Goal: Task Accomplishment & Management: Use online tool/utility

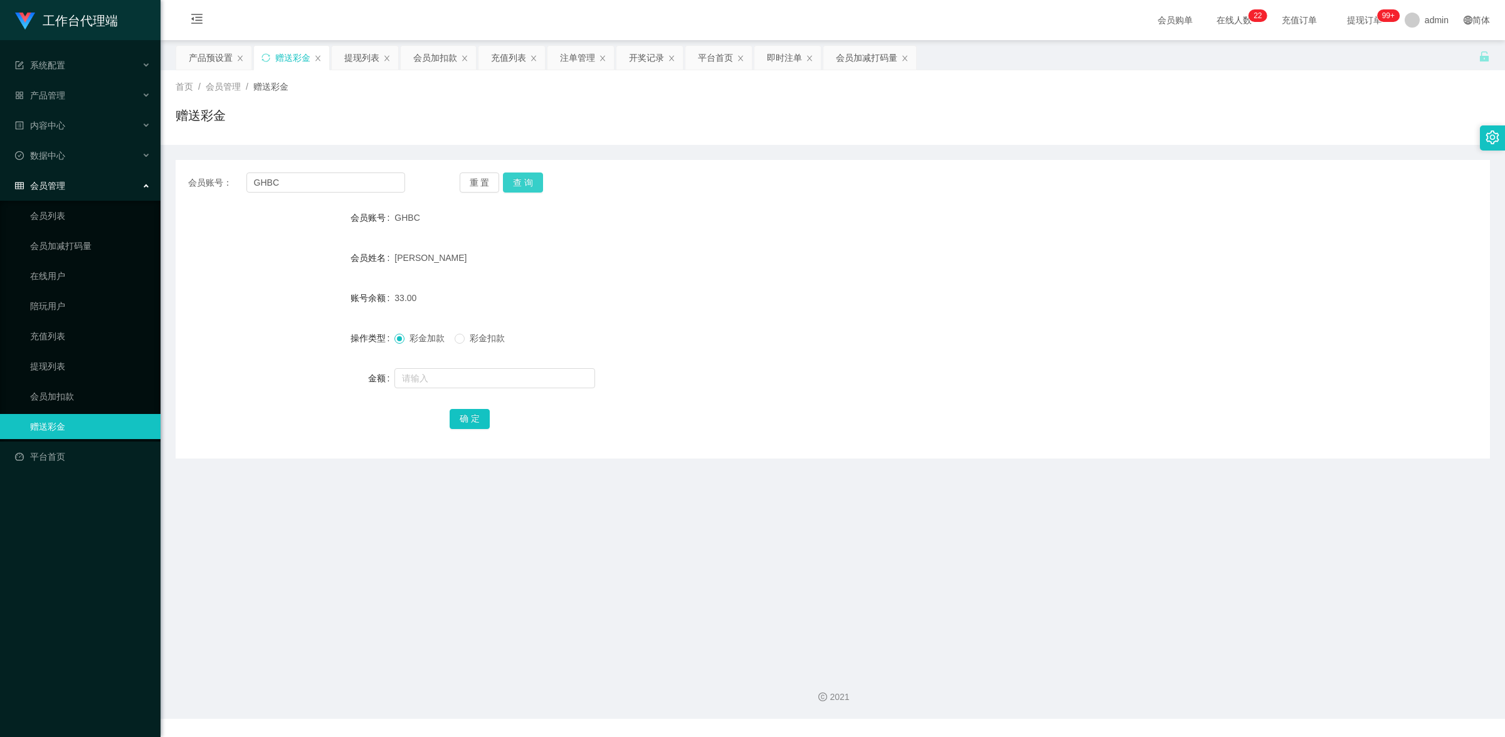
click at [519, 183] on button "查 询" at bounding box center [523, 182] width 40 height 20
click at [455, 374] on input "text" at bounding box center [495, 378] width 201 height 20
type input "8"
drag, startPoint x: 470, startPoint y: 418, endPoint x: 494, endPoint y: 406, distance: 26.9
click at [470, 418] on button "确 定" at bounding box center [470, 419] width 40 height 20
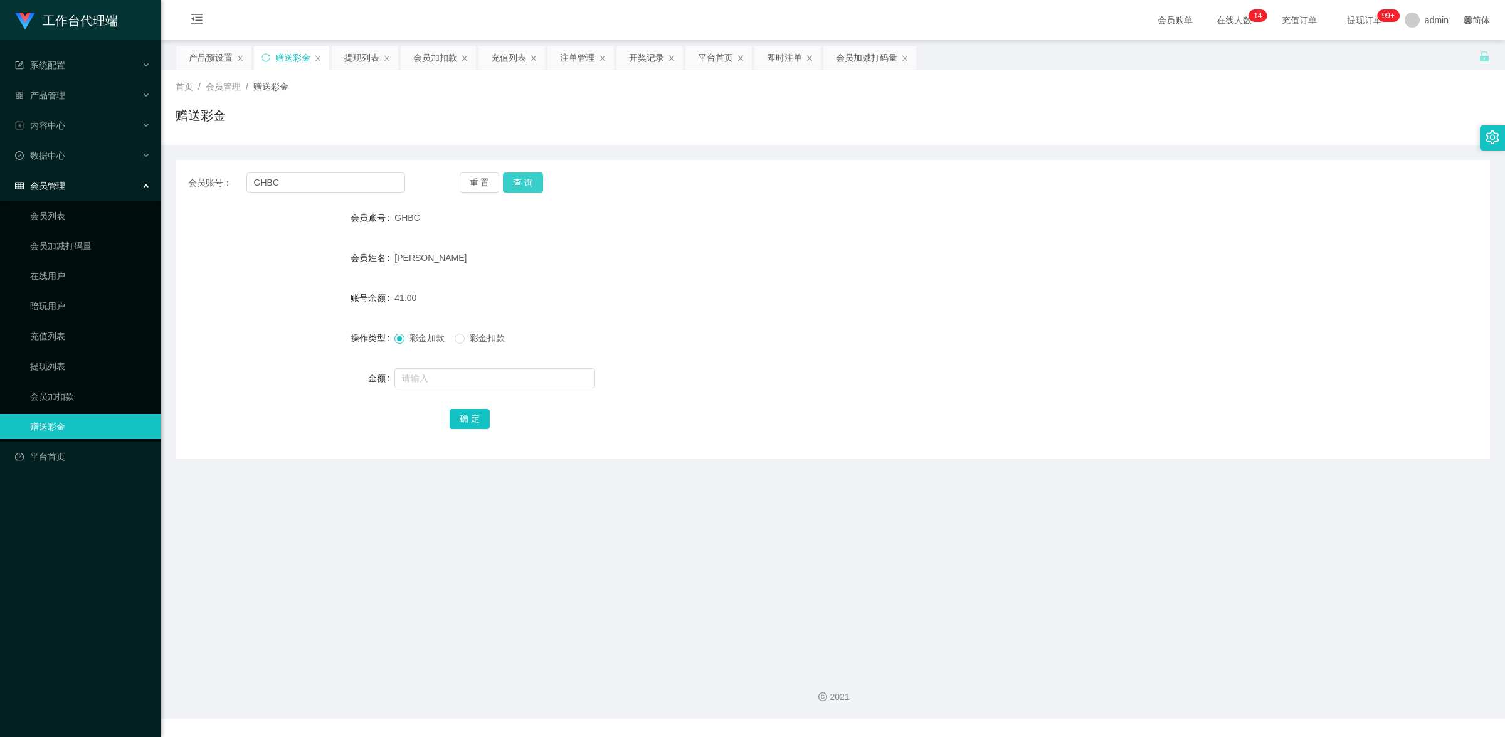
click at [522, 183] on button "查 询" at bounding box center [523, 182] width 40 height 20
click at [74, 372] on link "提现列表" at bounding box center [90, 366] width 120 height 25
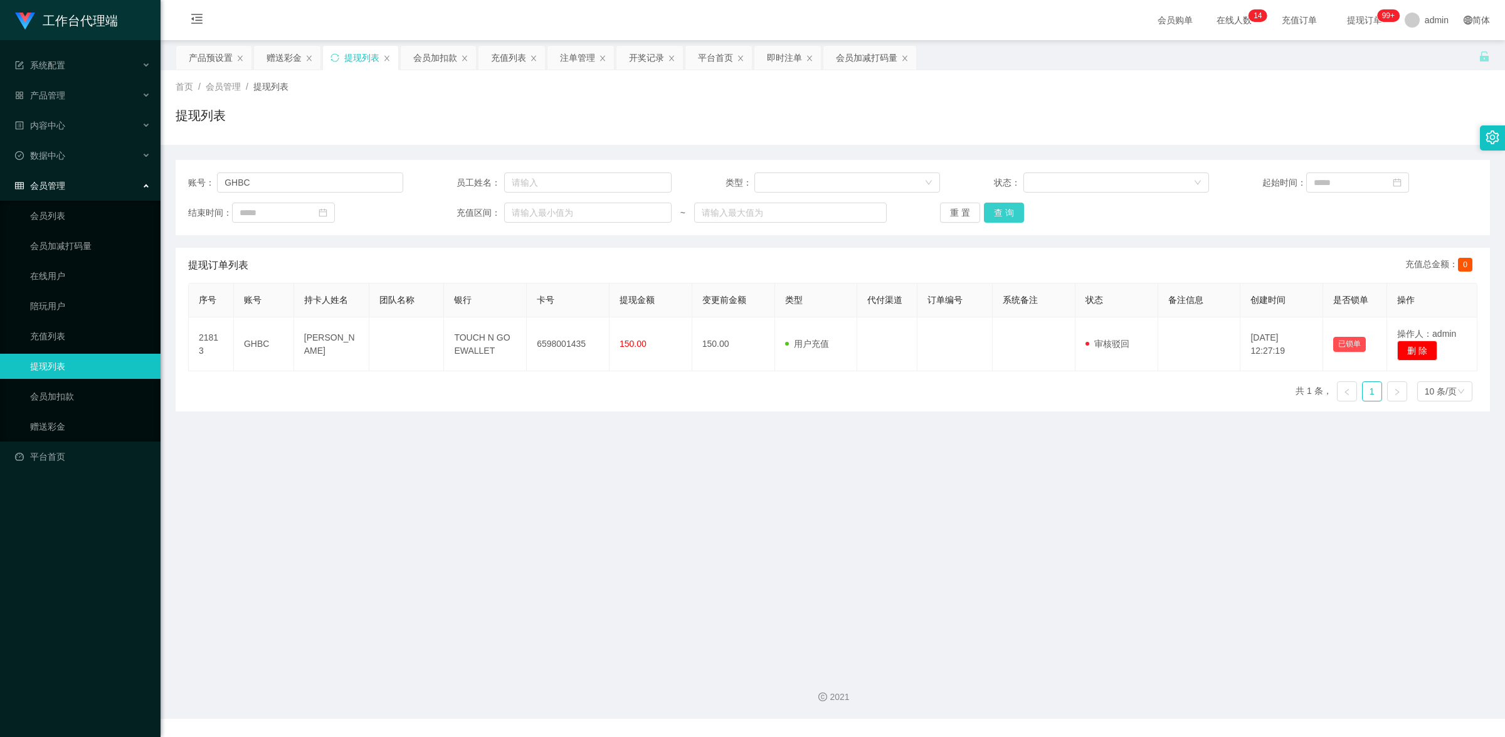
click at [998, 215] on button "查 询" at bounding box center [1004, 213] width 40 height 20
click at [38, 430] on link "赠送彩金" at bounding box center [90, 426] width 120 height 25
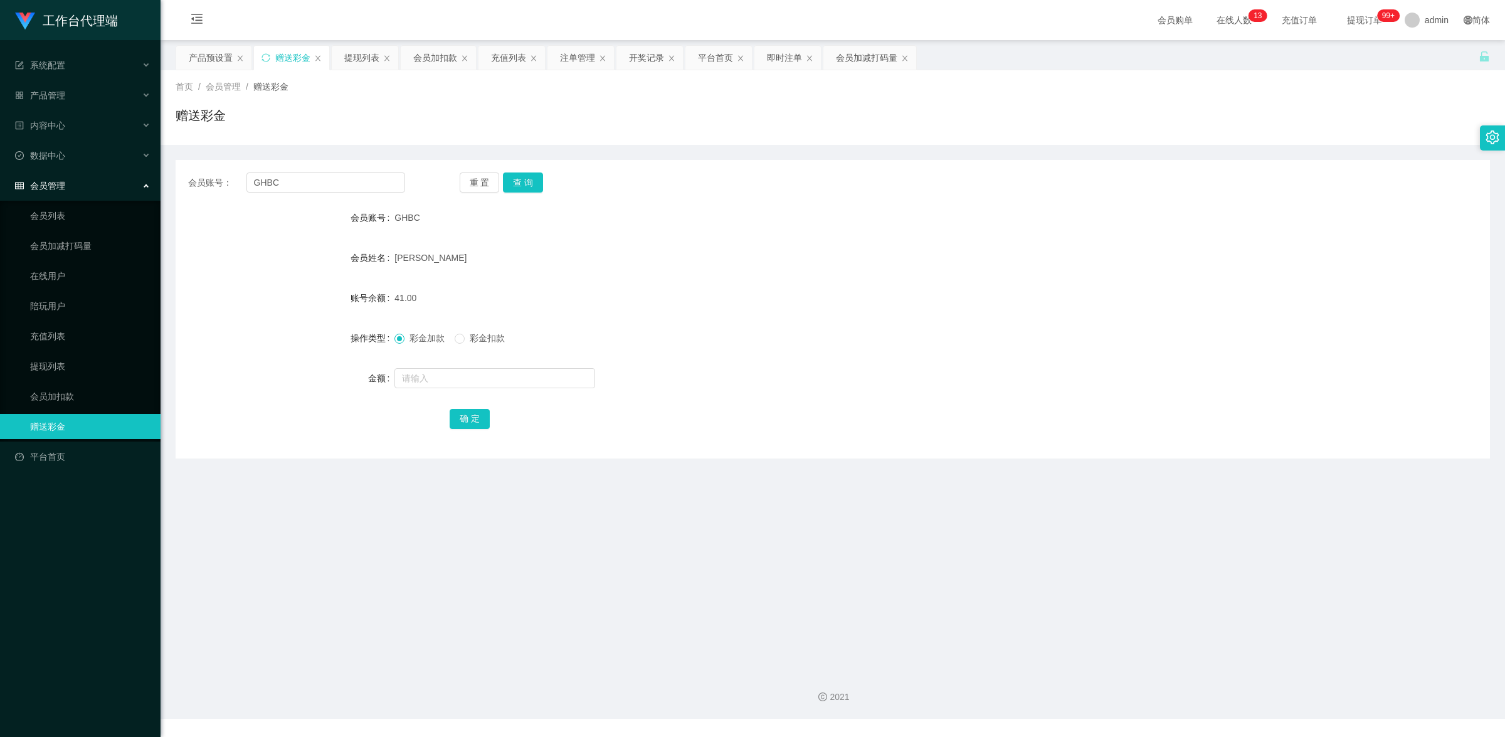
click at [544, 183] on div "重 置 查 询" at bounding box center [568, 182] width 217 height 20
click at [512, 183] on button "查 询" at bounding box center [523, 182] width 40 height 20
click at [512, 182] on button "查 询" at bounding box center [523, 182] width 40 height 20
click at [519, 180] on button "查 询" at bounding box center [523, 182] width 40 height 20
click at [534, 186] on button "查 询" at bounding box center [523, 182] width 40 height 20
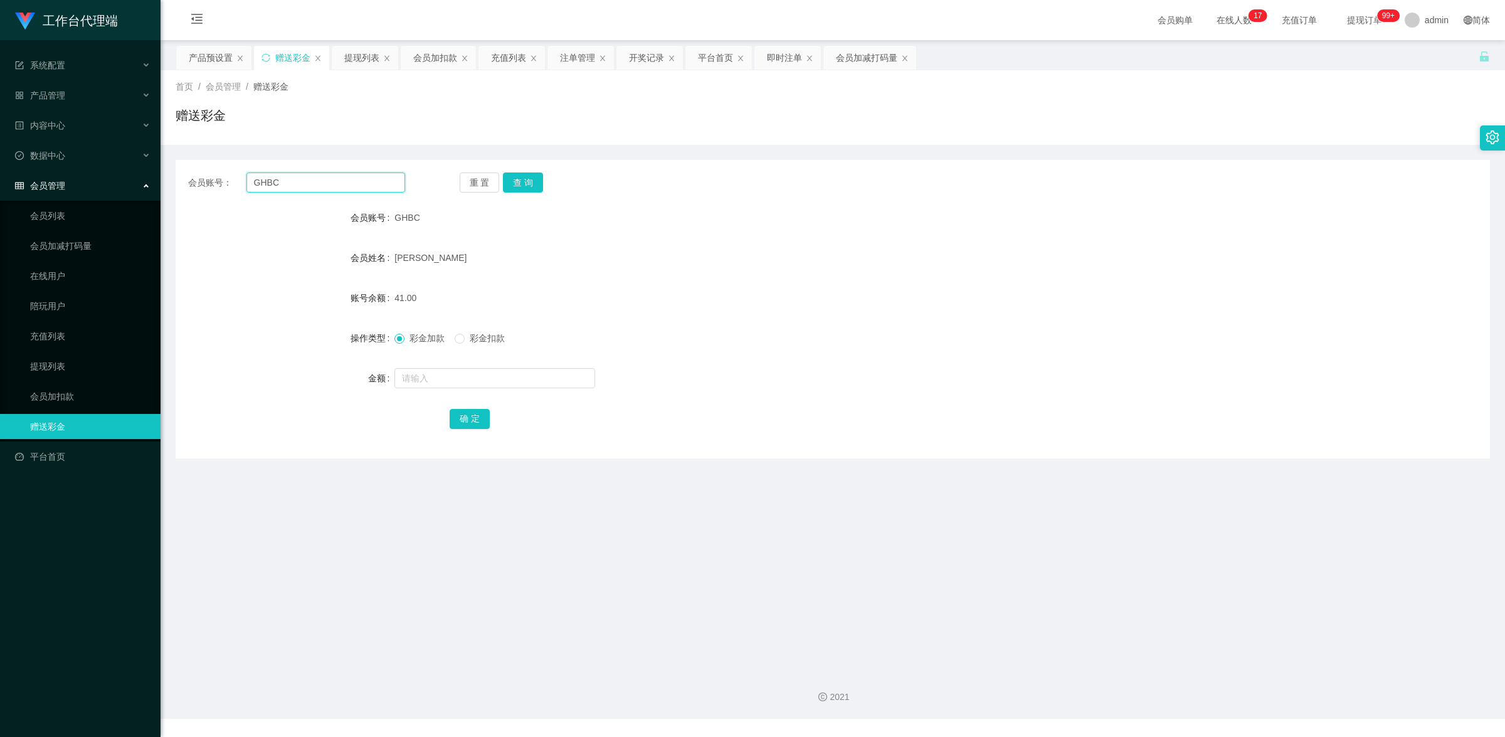
drag, startPoint x: 327, startPoint y: 186, endPoint x: 85, endPoint y: 183, distance: 241.5
click at [85, 183] on section "工作台代理端 系统配置 产品管理 产品列表 产品预设置 开奖记录 注单管理 即时注单 内容中心 数据中心 会员管理 会员列表 会员加减打码量 在线用户 陪玩用…" at bounding box center [752, 359] width 1505 height 719
paste input "Kek"
type input "Kek"
click at [531, 172] on button "查 询" at bounding box center [523, 182] width 40 height 20
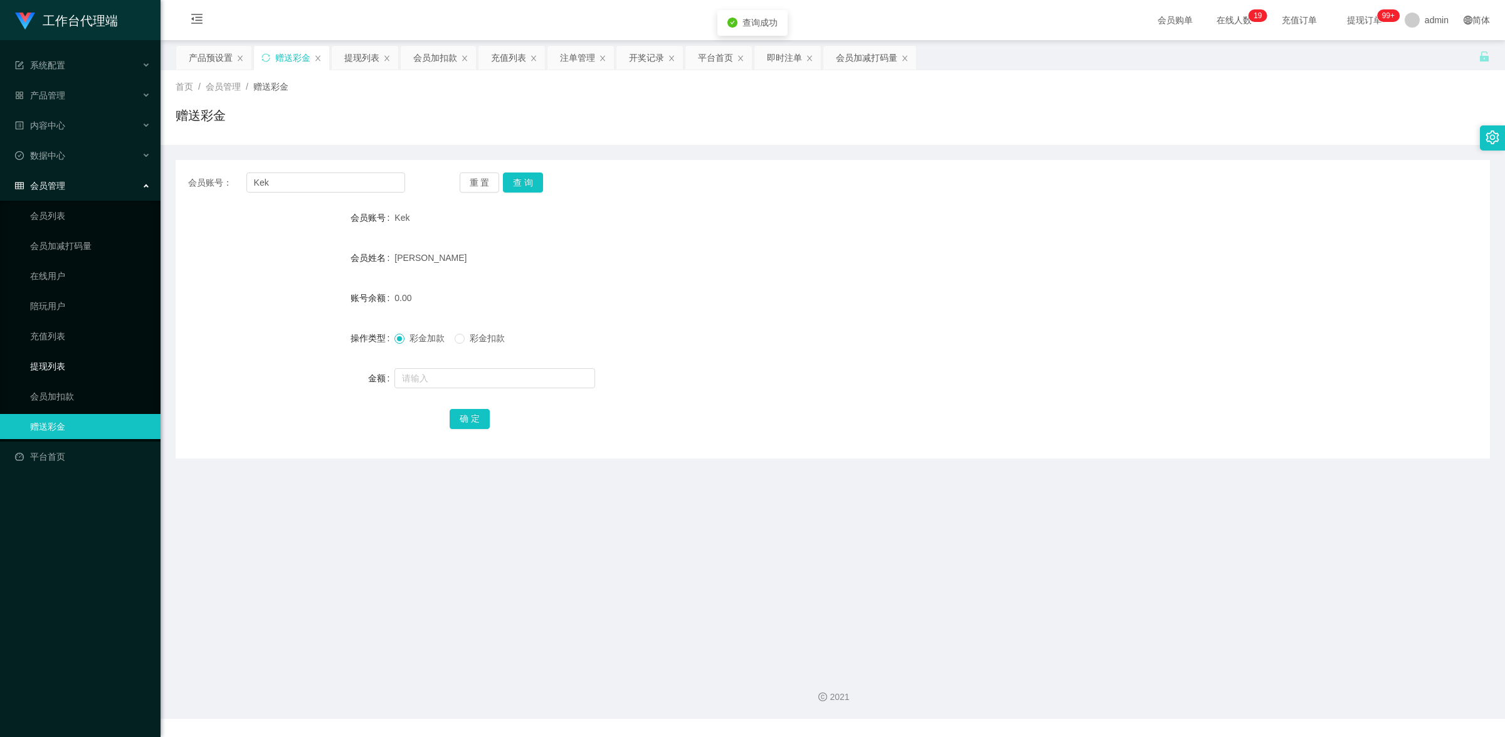
click at [69, 365] on link "提现列表" at bounding box center [90, 366] width 120 height 25
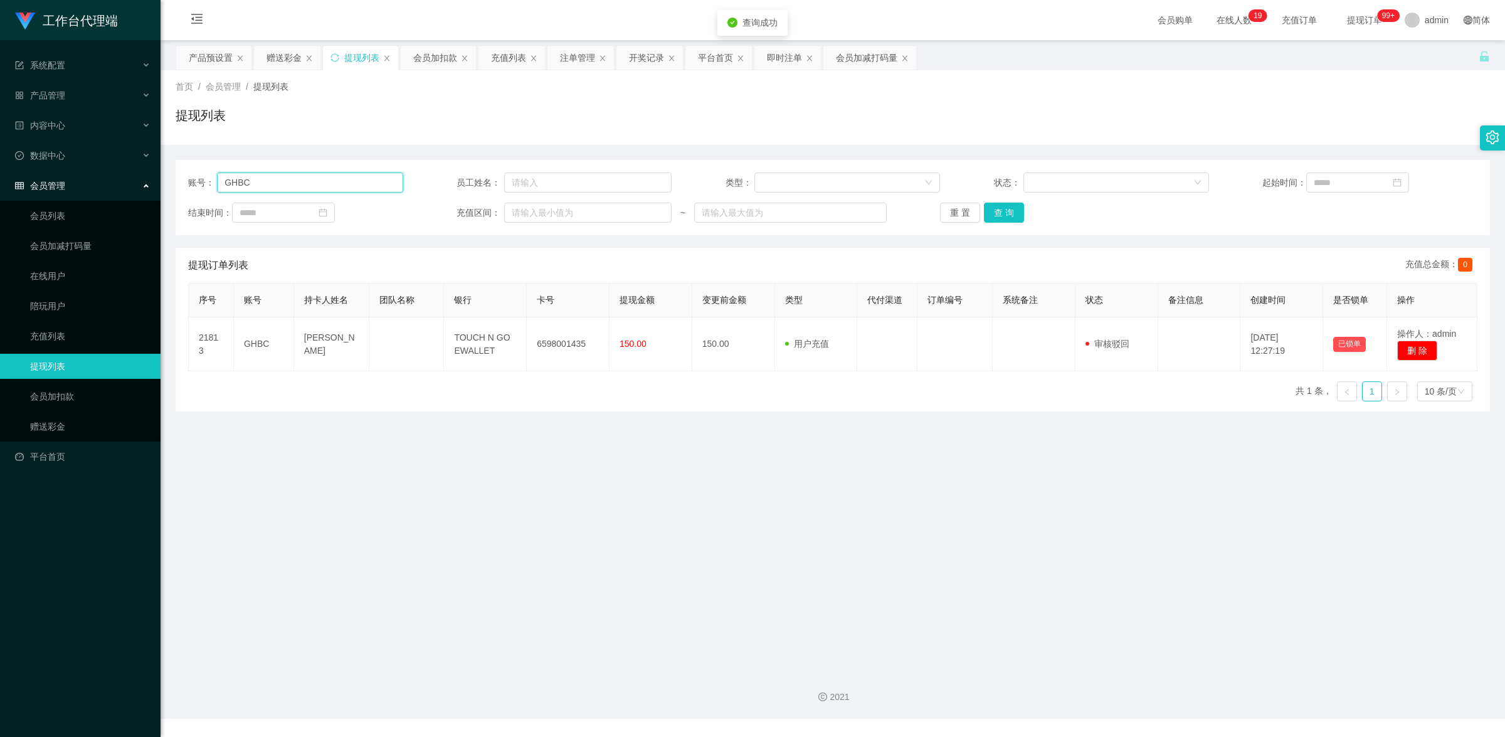
click at [340, 179] on input "GHBC" at bounding box center [310, 182] width 186 height 20
paste input "Kek"
type input "Kek"
click at [987, 209] on button "查 询" at bounding box center [1004, 213] width 40 height 20
